Goal: Task Accomplishment & Management: Manage account settings

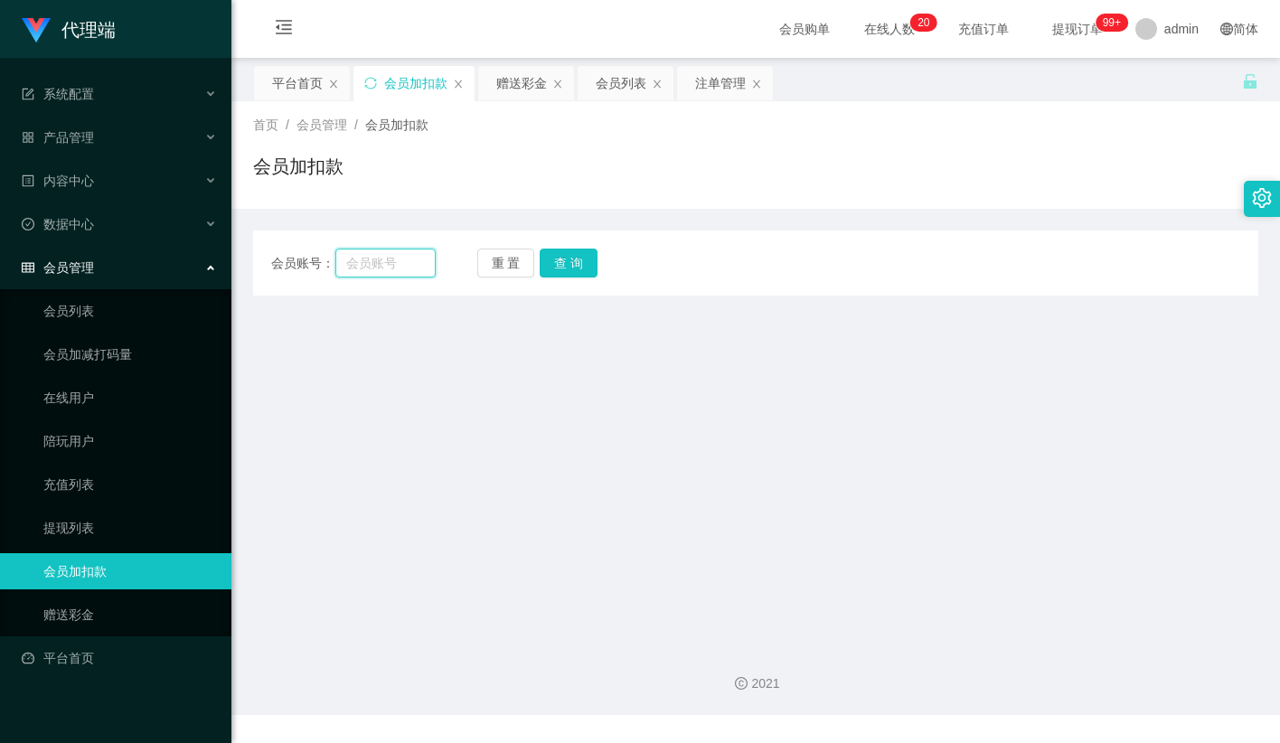
click at [412, 253] on input "text" at bounding box center [385, 263] width 100 height 29
paste input "franticgigi"
type input "franticgigi"
click at [592, 259] on button "查 询" at bounding box center [569, 263] width 58 height 29
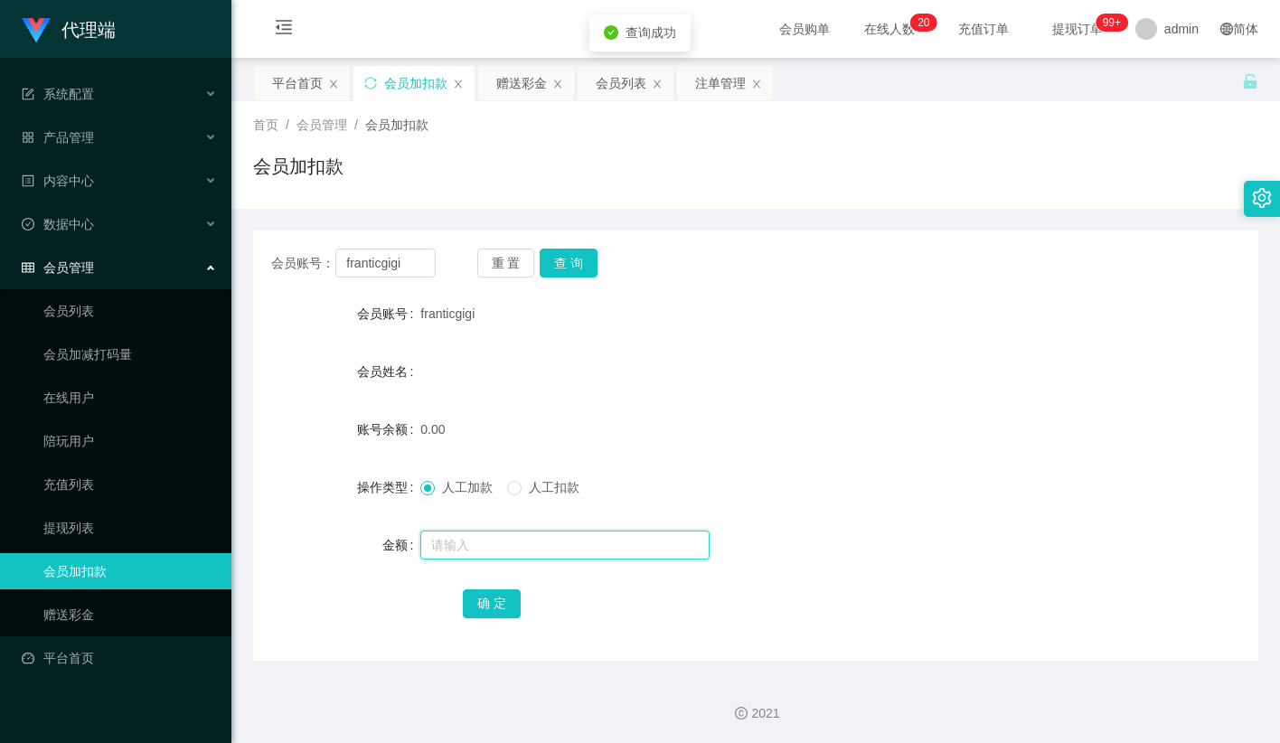
click at [478, 553] on input "text" at bounding box center [564, 545] width 289 height 29
type input "100"
click at [496, 619] on div "确 定" at bounding box center [756, 603] width 587 height 36
click at [505, 600] on button "确 定" at bounding box center [492, 603] width 58 height 29
click at [990, 283] on div "会员账号： franticgigi 重 置 查 询 会员账号 franticgigi 会员姓名 账号余额 100.00 操作类型 人工加款 人工扣款 金额 确…" at bounding box center [755, 446] width 1005 height 430
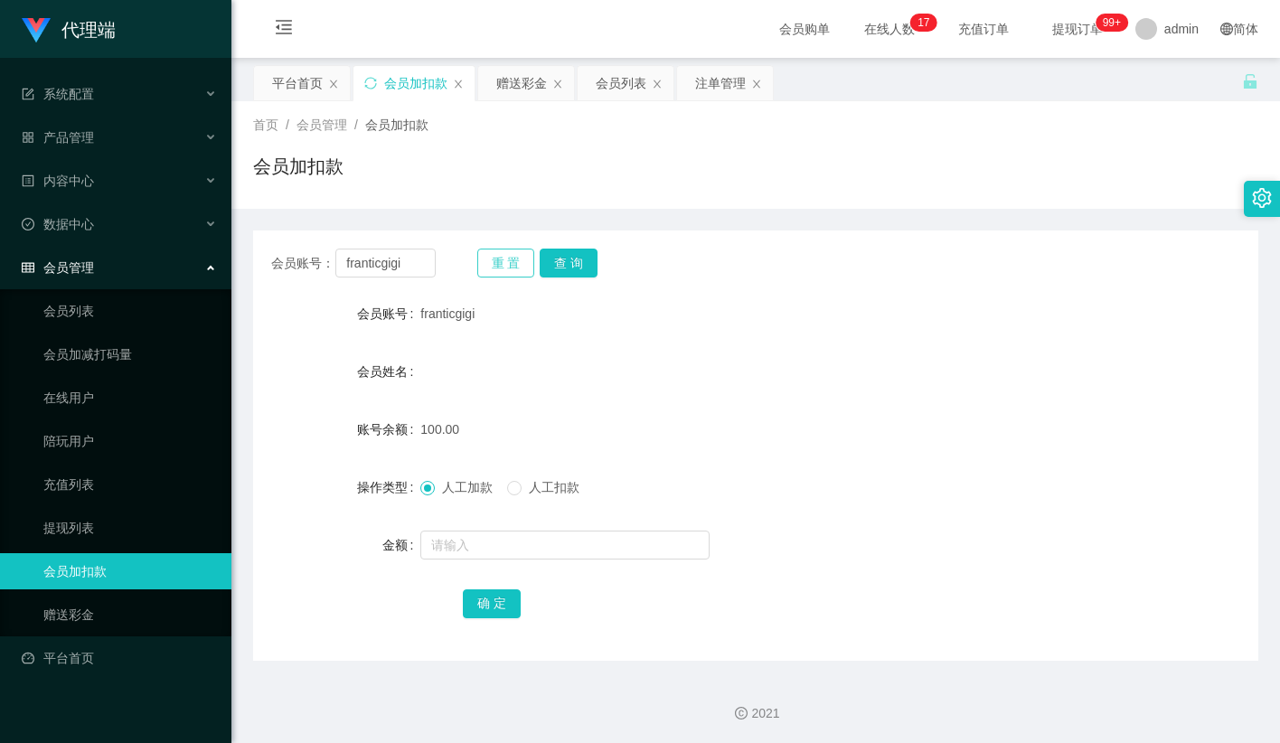
click at [513, 260] on button "重 置" at bounding box center [506, 263] width 58 height 29
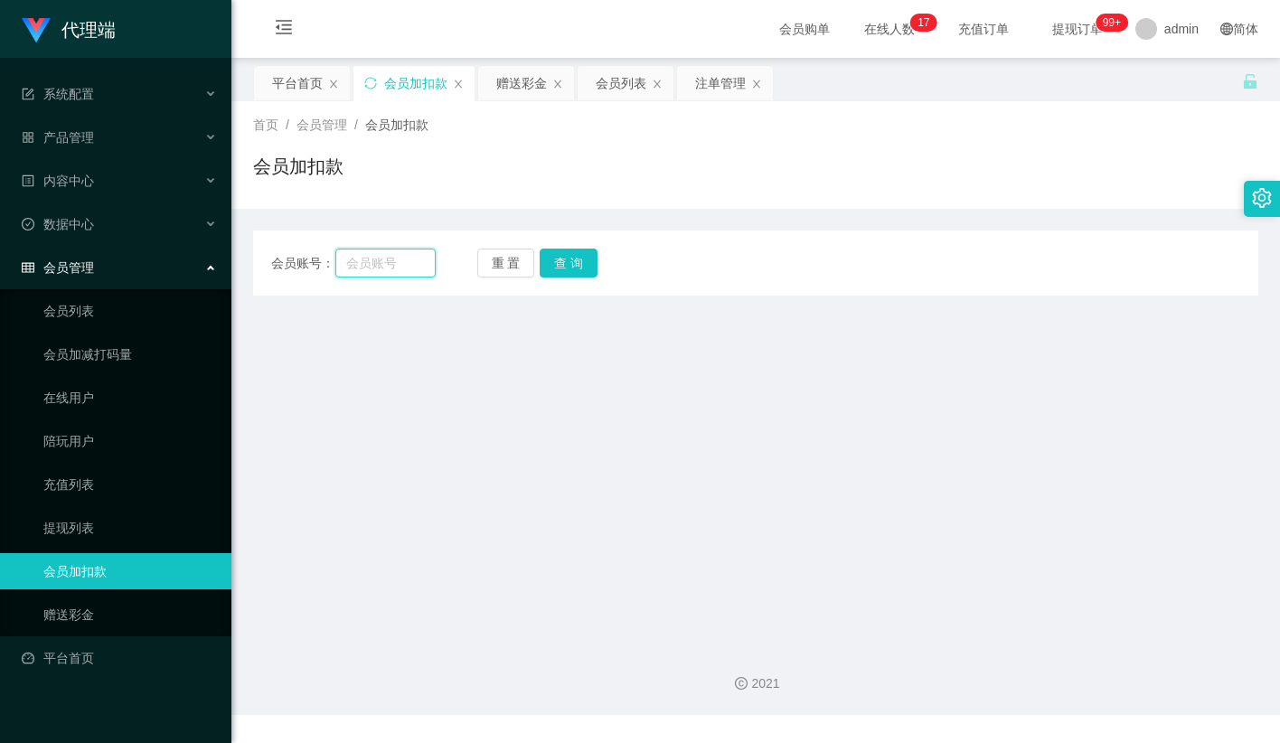
click at [400, 264] on input "text" at bounding box center [385, 263] width 100 height 29
paste input "franticgigi"
type input "franticgigi"
click at [586, 252] on button "查 询" at bounding box center [569, 263] width 58 height 29
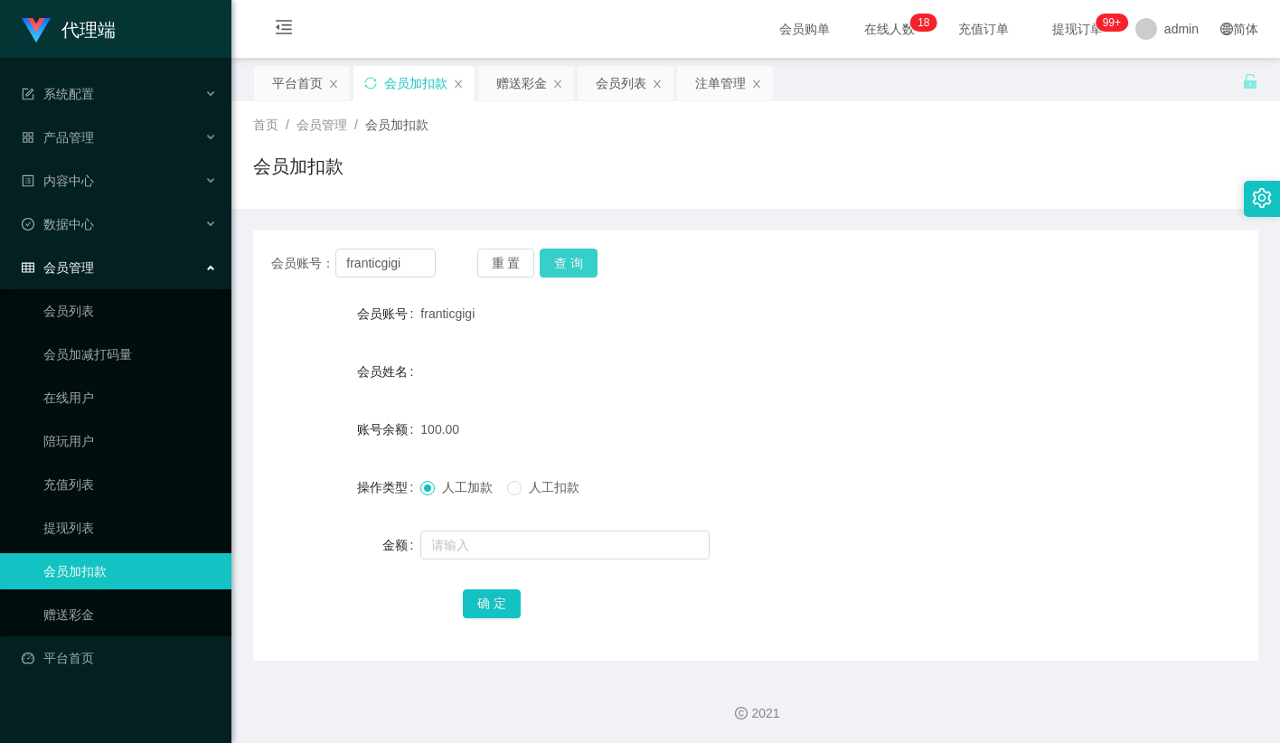
click at [576, 261] on button "查 询" at bounding box center [569, 263] width 58 height 29
click at [594, 258] on button "查 询" at bounding box center [569, 263] width 58 height 29
click at [542, 556] on input "text" at bounding box center [564, 545] width 289 height 29
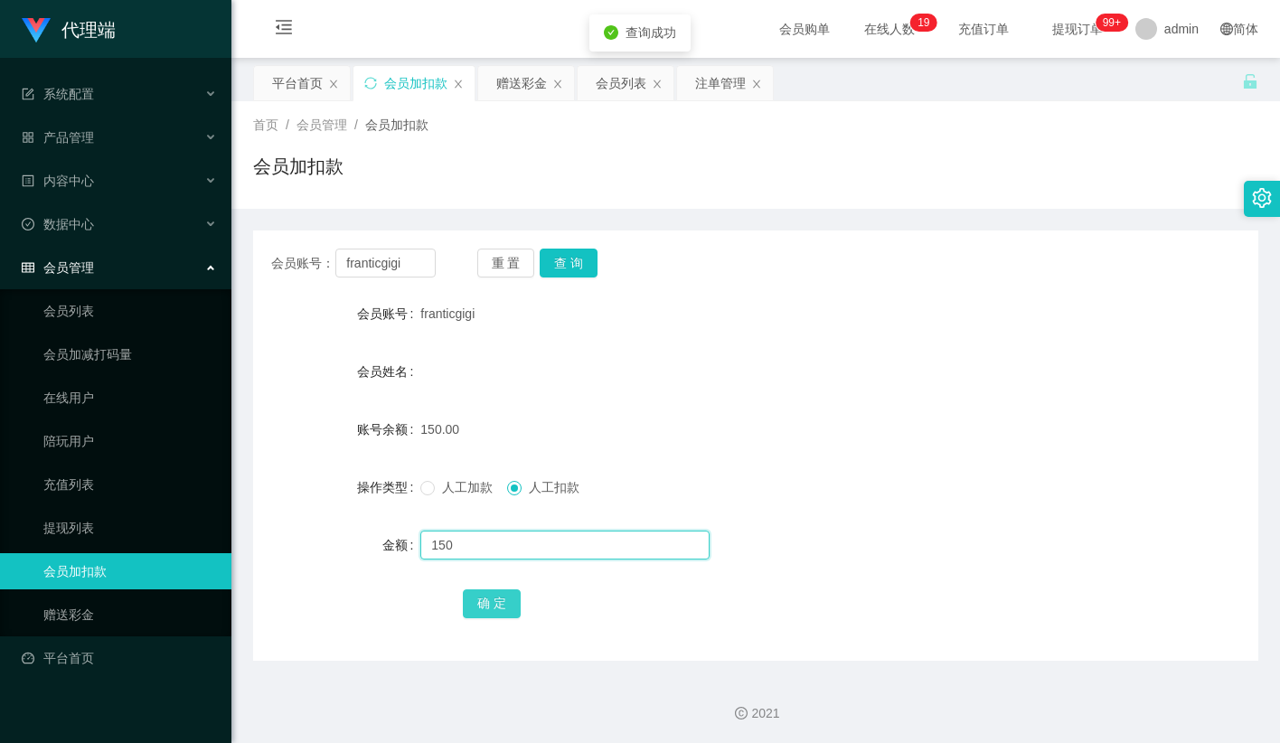
type input "150"
click at [516, 598] on button "确 定" at bounding box center [492, 603] width 58 height 29
click at [811, 359] on div "会员姓名" at bounding box center [755, 371] width 1005 height 36
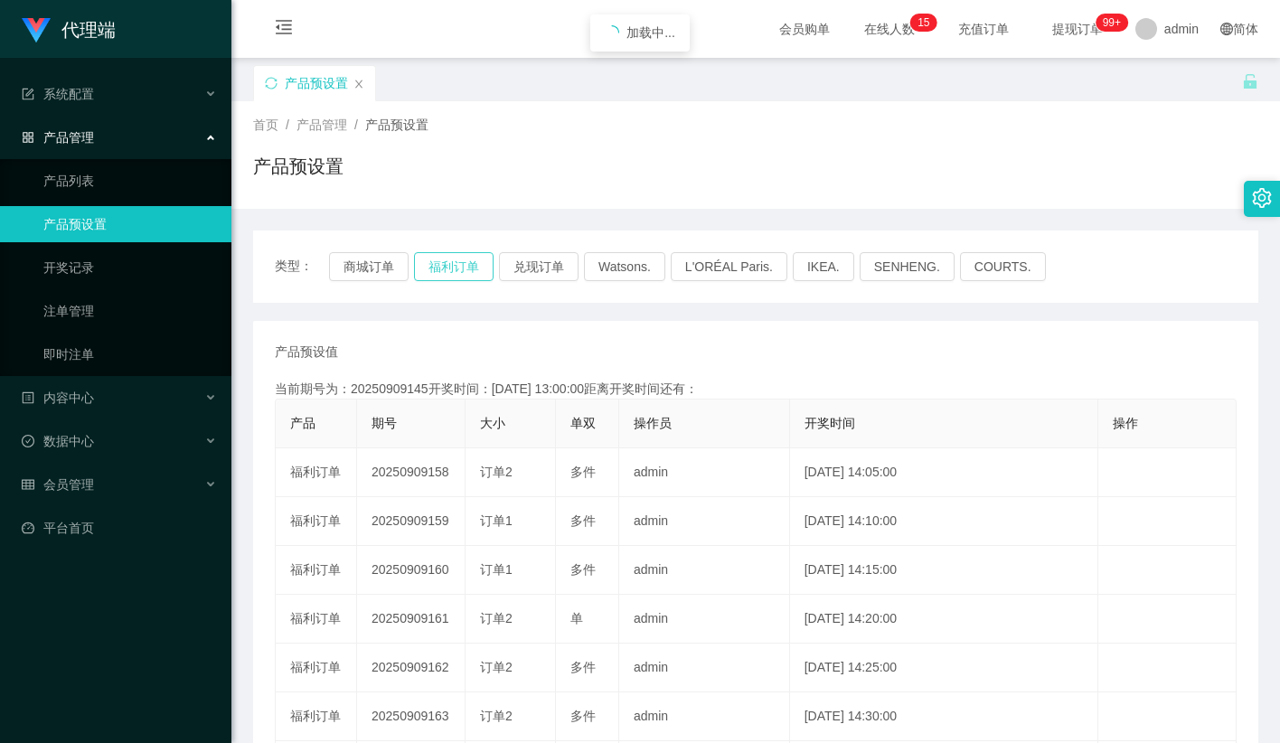
click at [458, 266] on button "福利订单" at bounding box center [454, 266] width 80 height 29
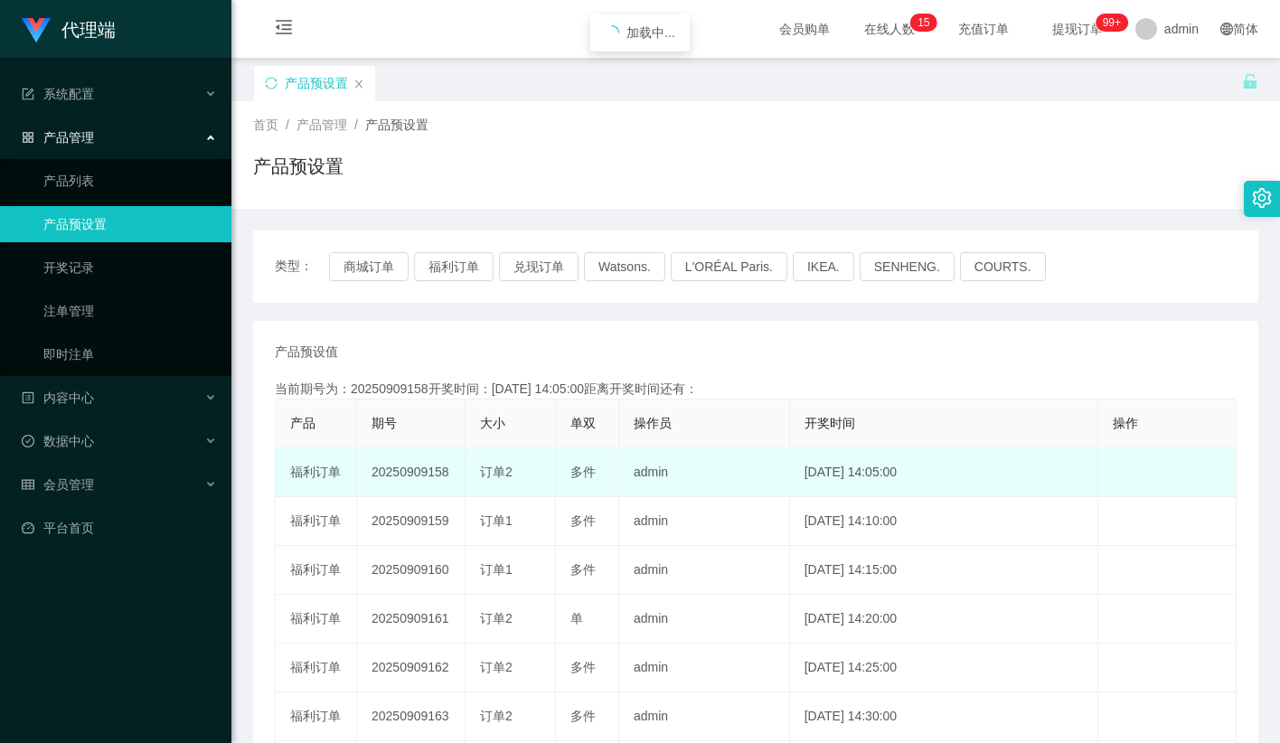
click at [410, 470] on td "20250909158" at bounding box center [411, 472] width 108 height 49
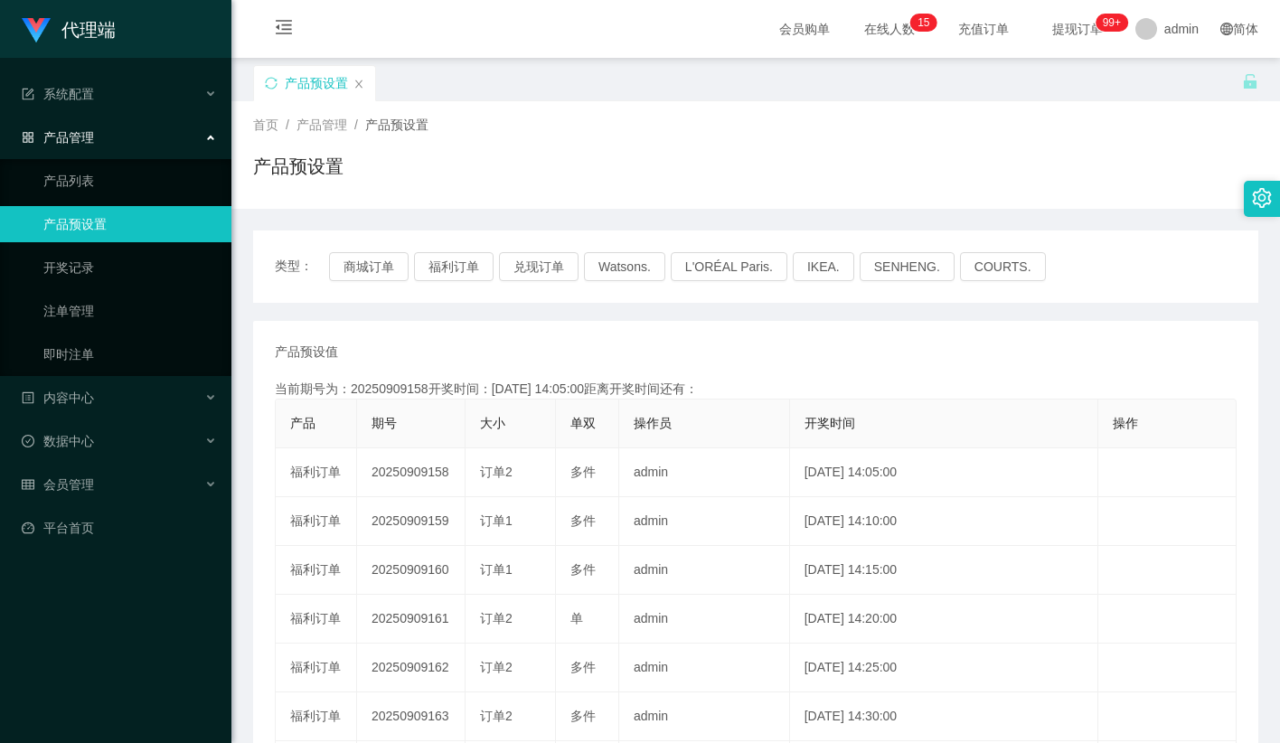
copy td "20250909158"
click at [472, 266] on button "福利订单" at bounding box center [454, 266] width 80 height 29
click at [98, 659] on div "代理端 系统配置 产品管理 产品列表 产品预设置 开奖记录 注单管理 即时注单 内容中心 数据中心 会员管理 平台首页" at bounding box center [115, 371] width 231 height 743
